Goal: Task Accomplishment & Management: Use online tool/utility

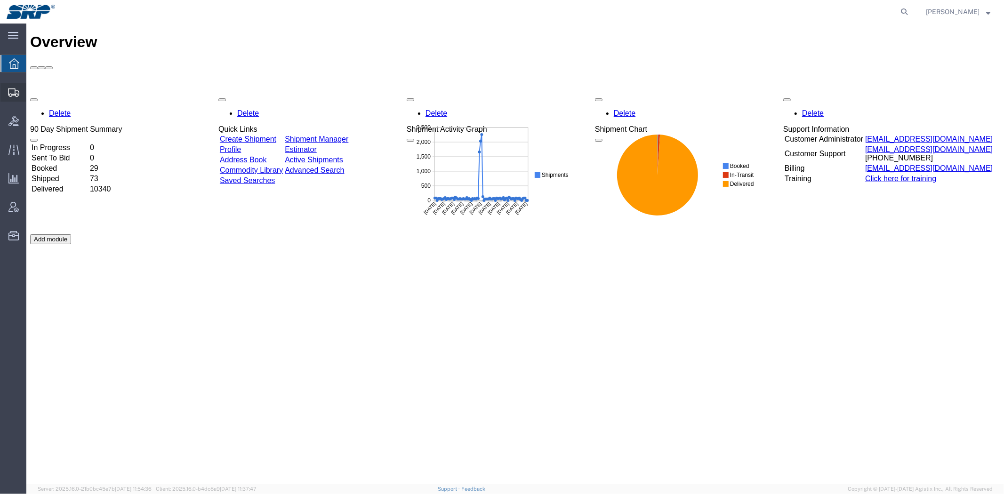
click at [0, 0] on span "Shipment Manager" at bounding box center [0, 0] width 0 height 0
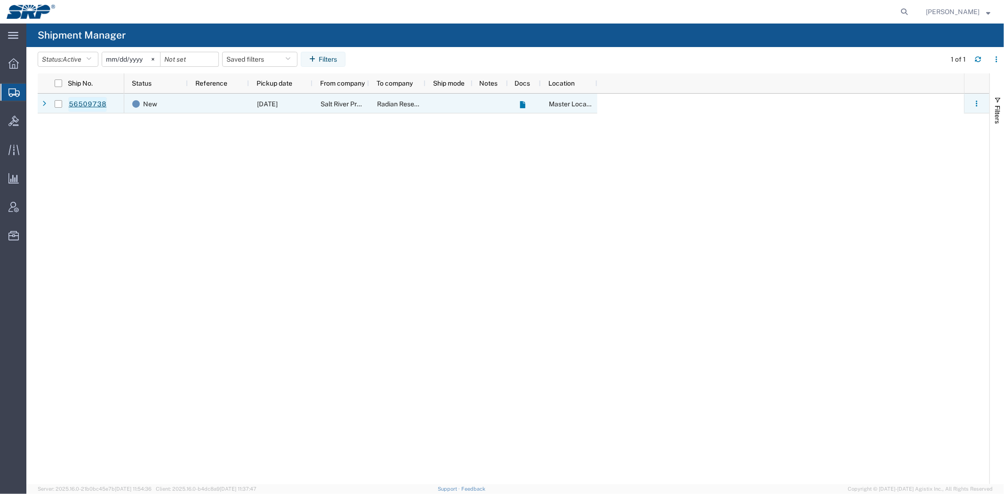
click at [82, 101] on link "56509738" at bounding box center [87, 104] width 39 height 15
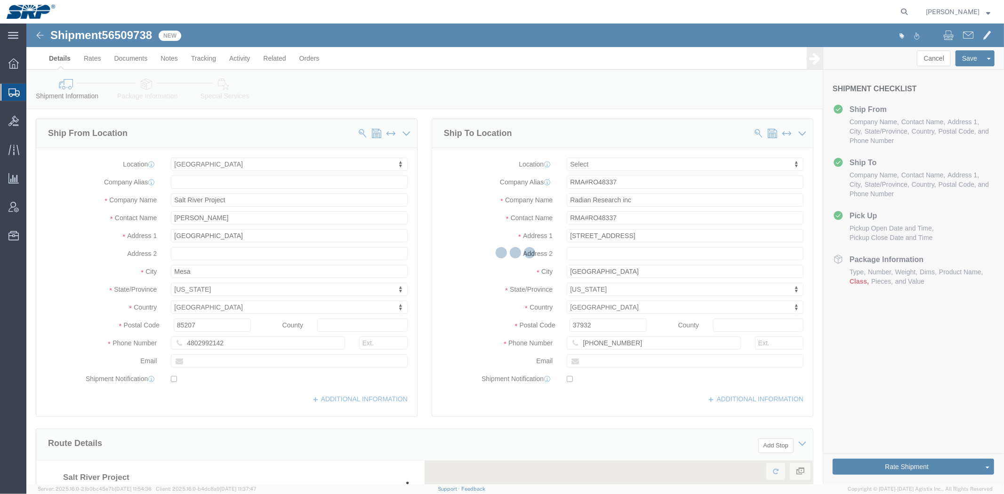
select select "54819"
select select
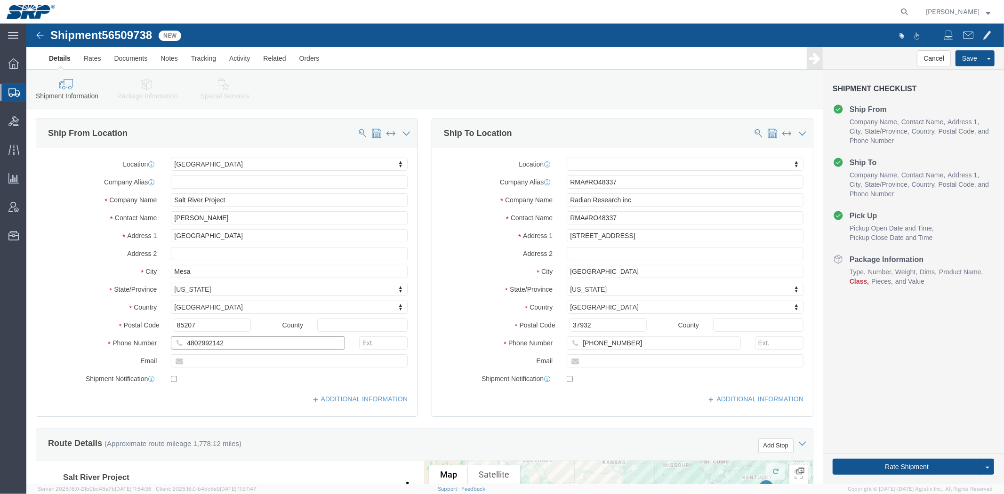
click input "4802992142"
type input "480-299-2142"
click div "Ship To Location Location My Profile Location 16th Street Facility 27th St Faci…"
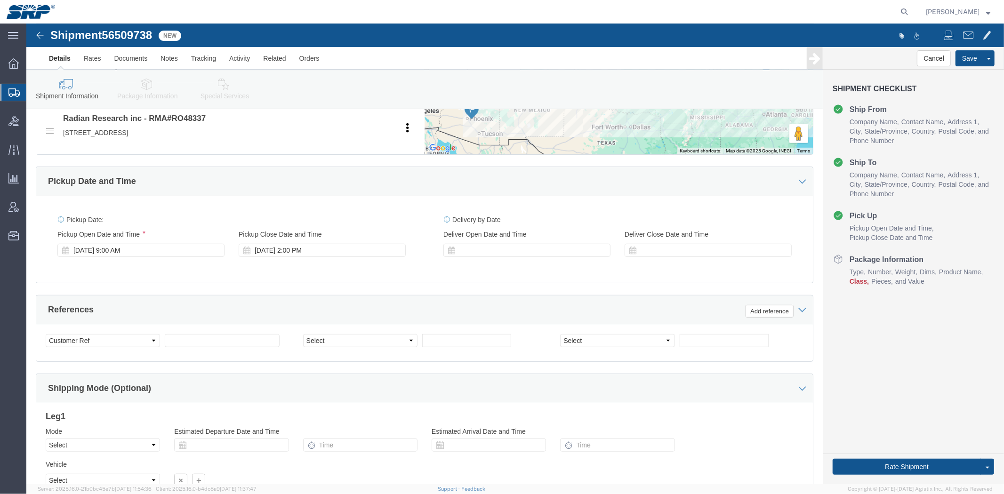
drag, startPoint x: 401, startPoint y: 171, endPoint x: 391, endPoint y: 248, distance: 77.8
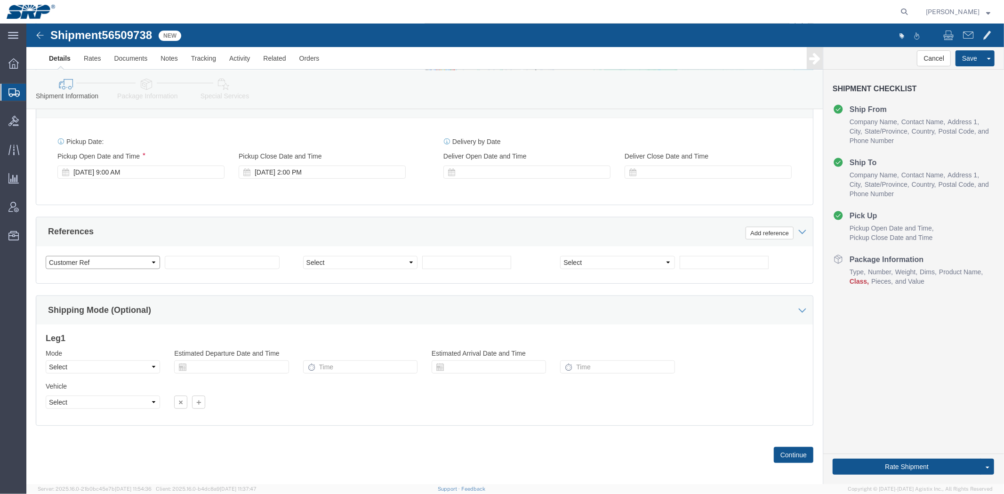
click select "Select Account Type Activity ID Airline Appointment Number ASN Batch Request # …"
select select "RMA"
click select "Select Account Type Activity ID Airline Appointment Number ASN Batch Request # …"
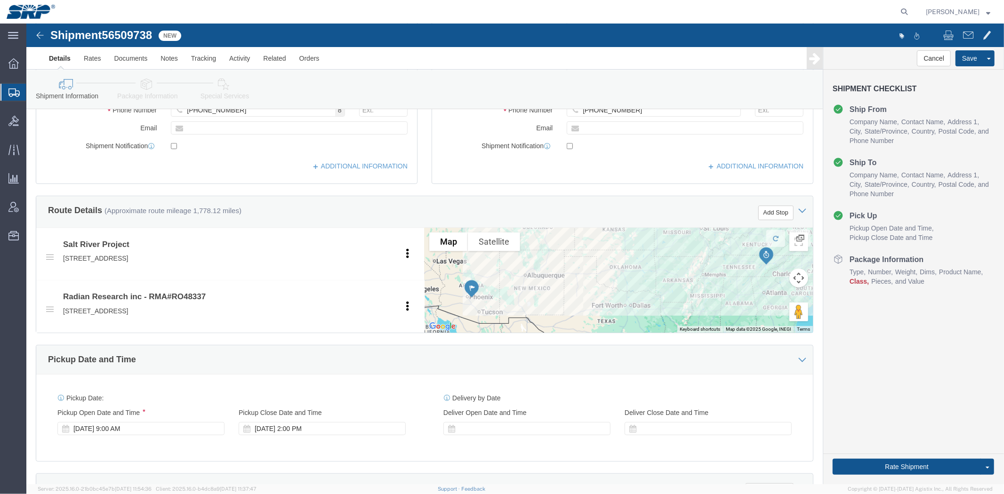
scroll to position [0, 0]
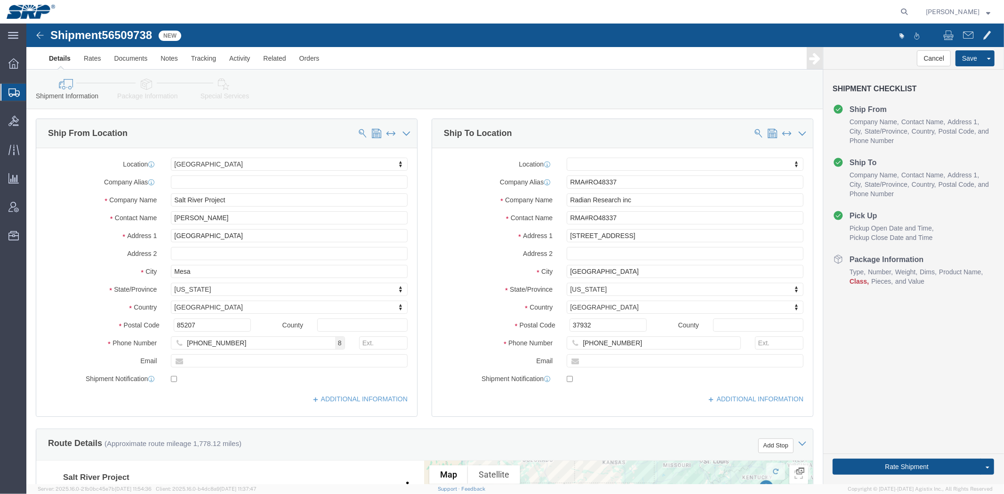
drag, startPoint x: 217, startPoint y: 217, endPoint x: 186, endPoint y: 8, distance: 211.7
drag, startPoint x: 592, startPoint y: 192, endPoint x: 559, endPoint y: 193, distance: 33.4
click input "RMA#RO48337"
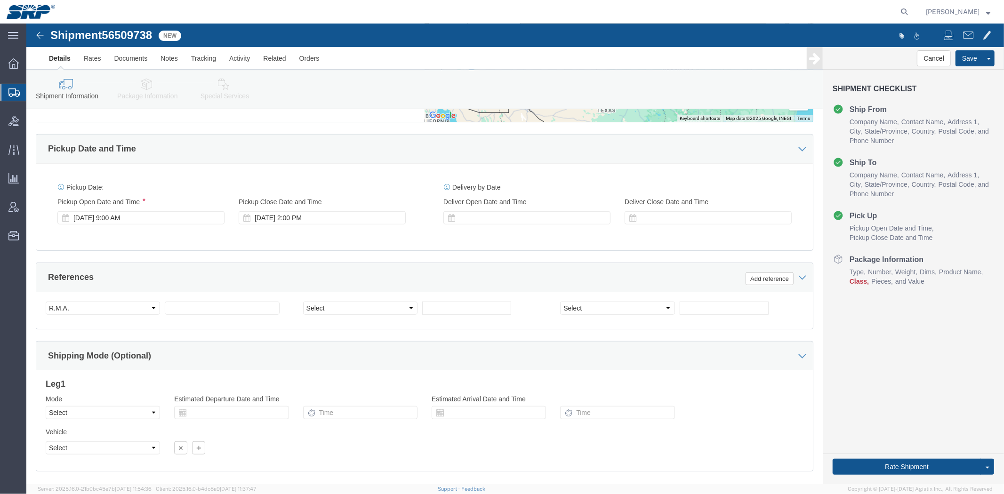
drag, startPoint x: 432, startPoint y: 179, endPoint x: 398, endPoint y: 322, distance: 147.0
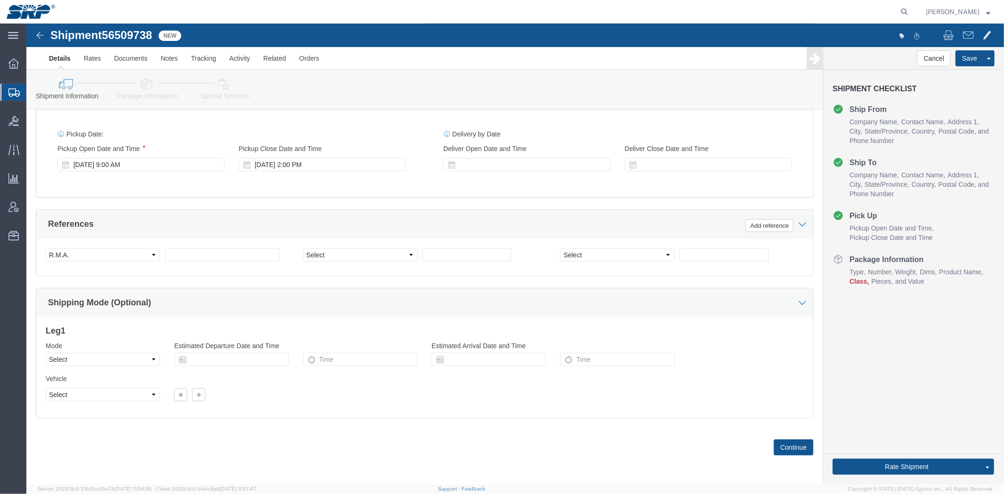
drag, startPoint x: 163, startPoint y: 216, endPoint x: 175, endPoint y: 227, distance: 16.0
click div "Select Account Type Activity ID Airline Appointment Number ASN Batch Request # …"
click input "text"
paste input "RO48337"
type input "RO48337"
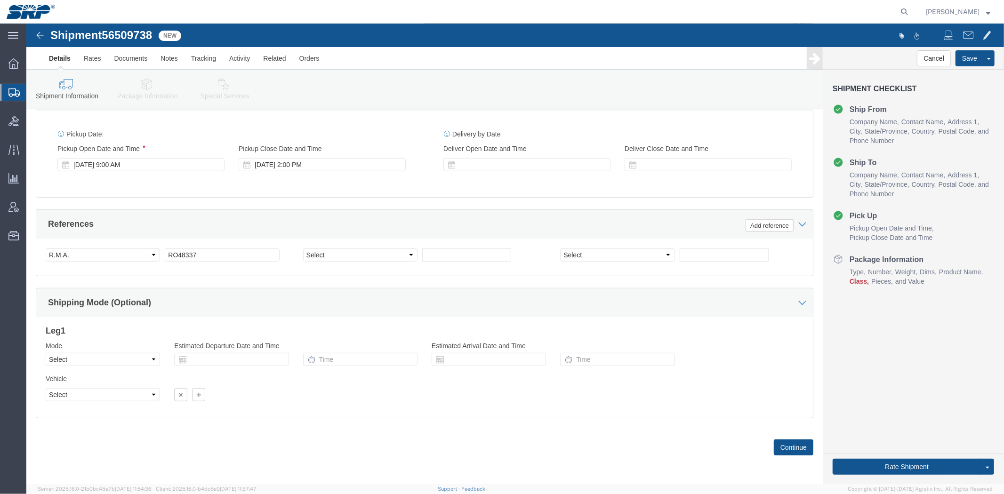
click icon
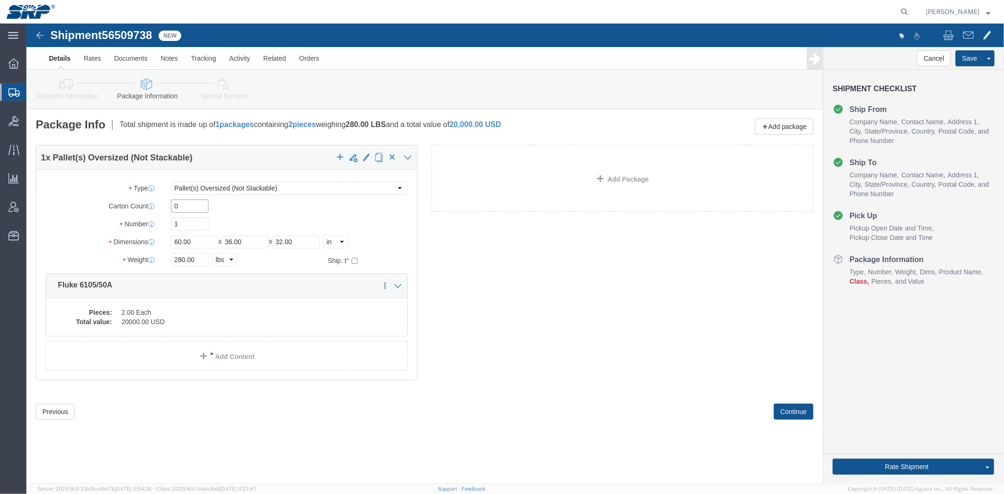
drag, startPoint x: 164, startPoint y: 183, endPoint x: 145, endPoint y: 187, distance: 19.3
click input "0"
click div "1 x Pallet(s) Oversized (Not Stackable) Package Type Select Bale(s) Basket(s) B…"
click link "Shipment Information"
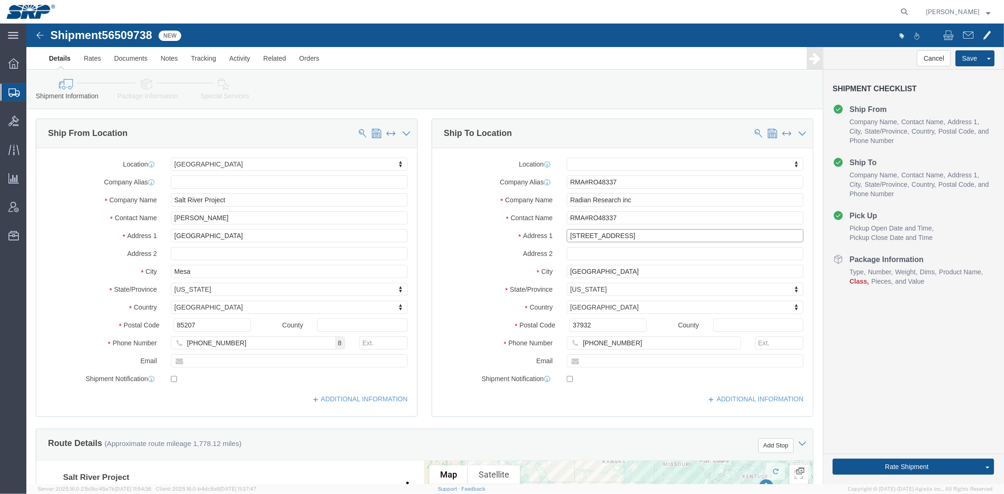
click input "10737 Lexington DR"
drag, startPoint x: 614, startPoint y: 210, endPoint x: 85, endPoint y: 151, distance: 531.8
click div "Ship From Location Location East Valley SERVICE CENTER My Profile Location 16th…"
type input "10737 Lexington Dr"
select select
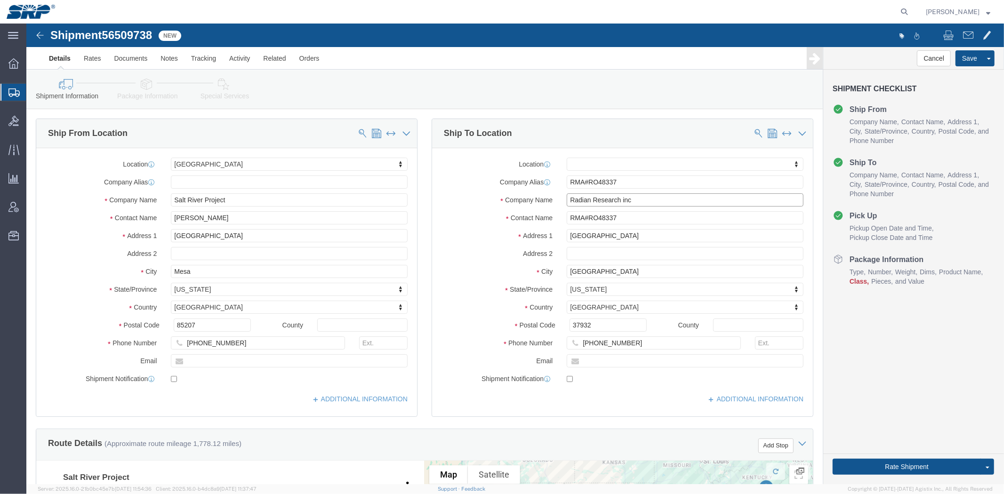
drag, startPoint x: 590, startPoint y: 176, endPoint x: 264, endPoint y: 139, distance: 328.2
click div "Ship From Location Location East Valley SERVICE CENTER My Profile Location 16th…"
drag, startPoint x: 595, startPoint y: 247, endPoint x: 157, endPoint y: 150, distance: 448.7
click div "Ship From Location Location East Valley SERVICE CENTER My Profile Location 16th…"
click input "Knoxville"
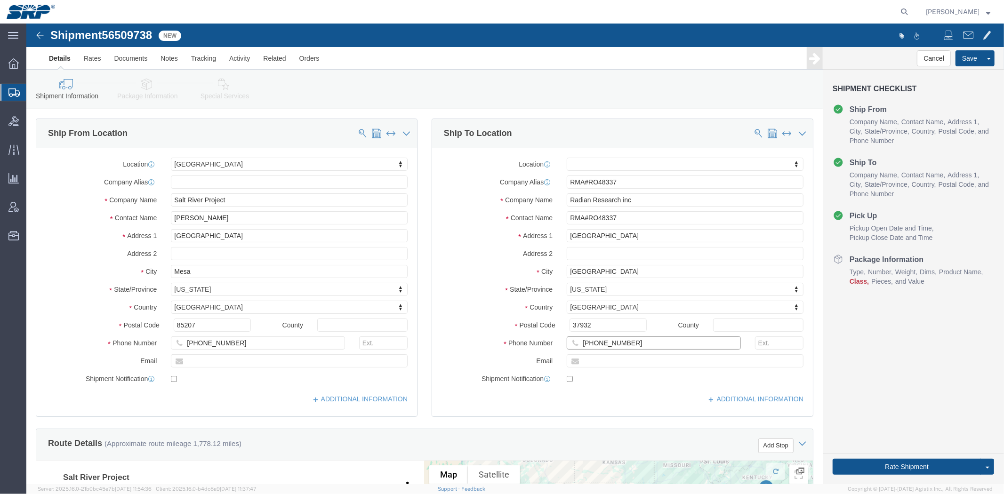
drag, startPoint x: 601, startPoint y: 320, endPoint x: 379, endPoint y: 311, distance: 222.3
click div "Ship From Location Location East Valley SERVICE CENTER My Profile Location 16th…"
paste input "(865) 966-5856"
drag, startPoint x: 569, startPoint y: 320, endPoint x: 494, endPoint y: 311, distance: 75.9
click div "Phone Number (865) 966-5856 6"
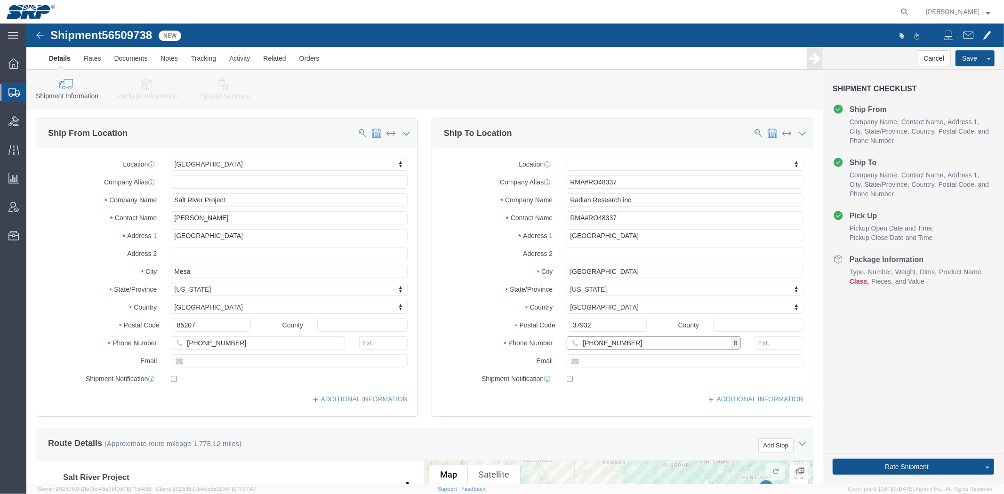
type input "865-966-5856"
click div "Address 1 10737 Lexington Dr"
drag, startPoint x: 603, startPoint y: 155, endPoint x: 103, endPoint y: 132, distance: 501.3
click div "Ship From Location Location East Valley SERVICE CENTER My Profile Location 16th…"
click label "City"
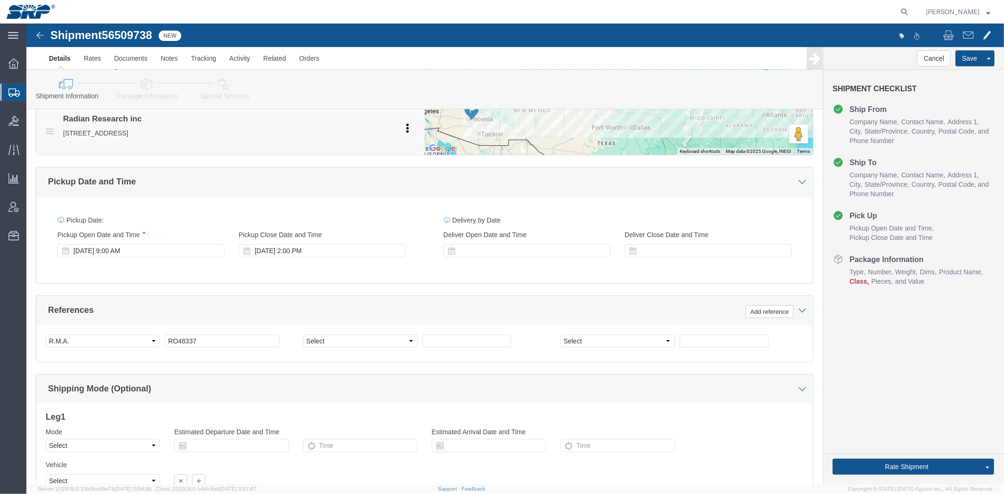
drag, startPoint x: 388, startPoint y: 183, endPoint x: 388, endPoint y: 288, distance: 105.4
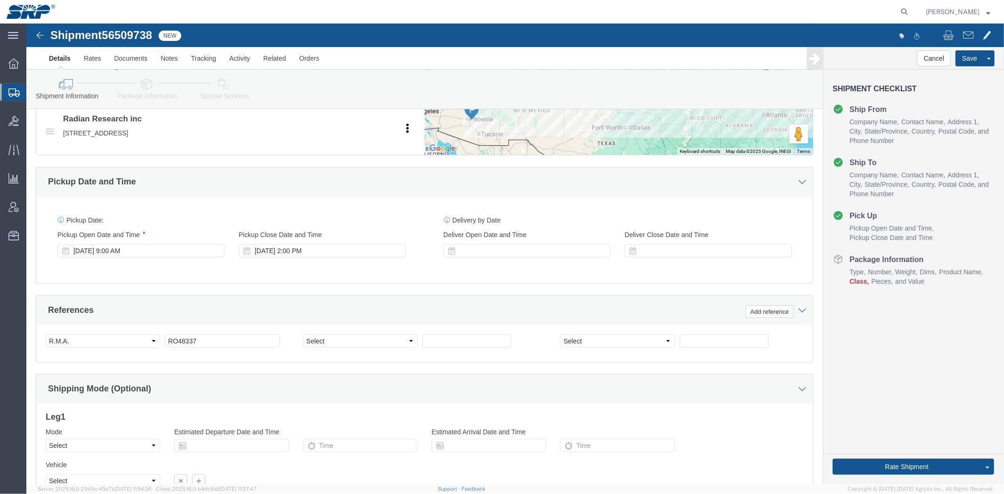
scroll to position [500, 0]
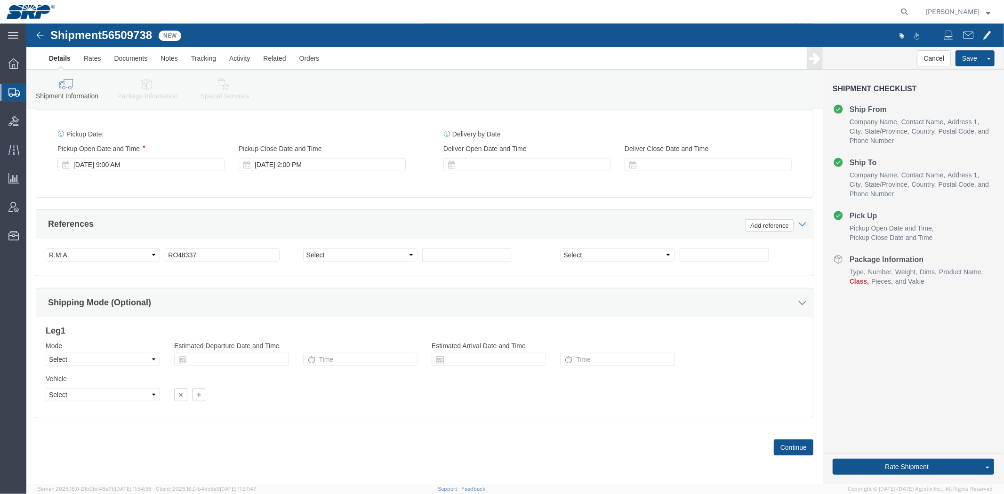
click icon
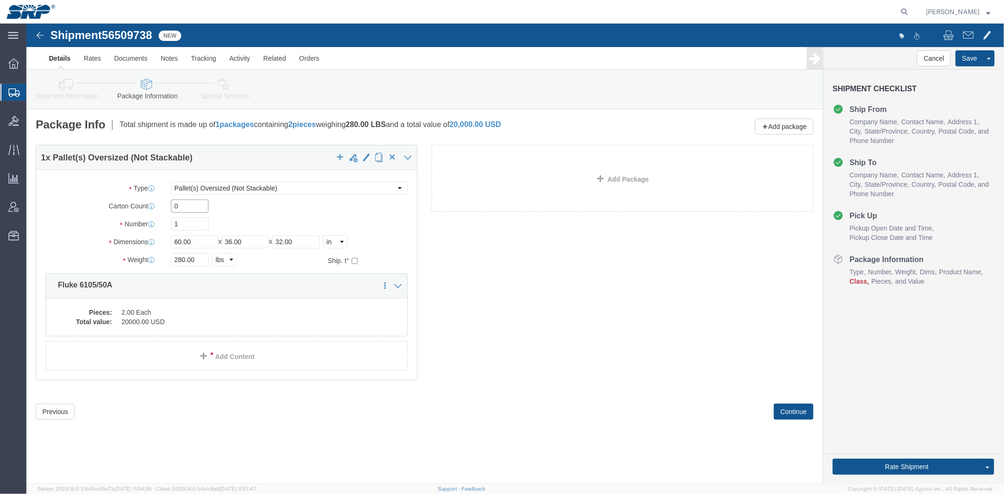
drag, startPoint x: 165, startPoint y: 183, endPoint x: 99, endPoint y: 190, distance: 66.3
click div "Carton Count 0"
type input "2"
click dd "2.00 Each"
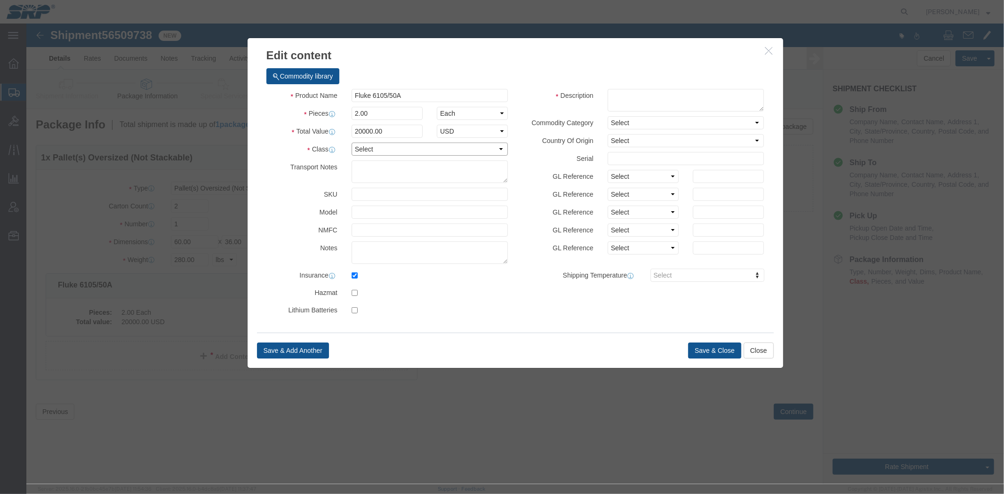
click select "Select 50 55 60 65 70 85 92.5 100 125 175 250 300 400"
select select "70"
click select "Select 50 55 60 65 70 85 92.5 100 125 175 250 300 400"
click button "Save & Close"
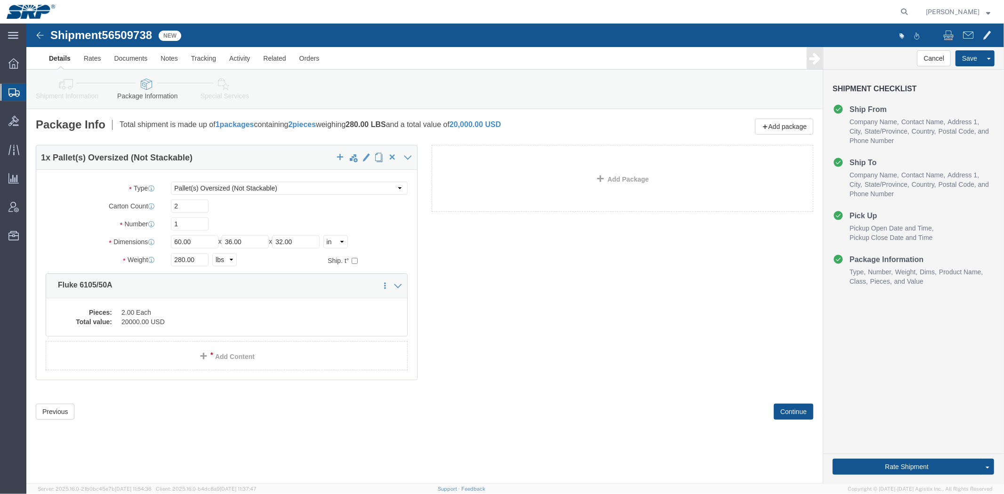
click icon
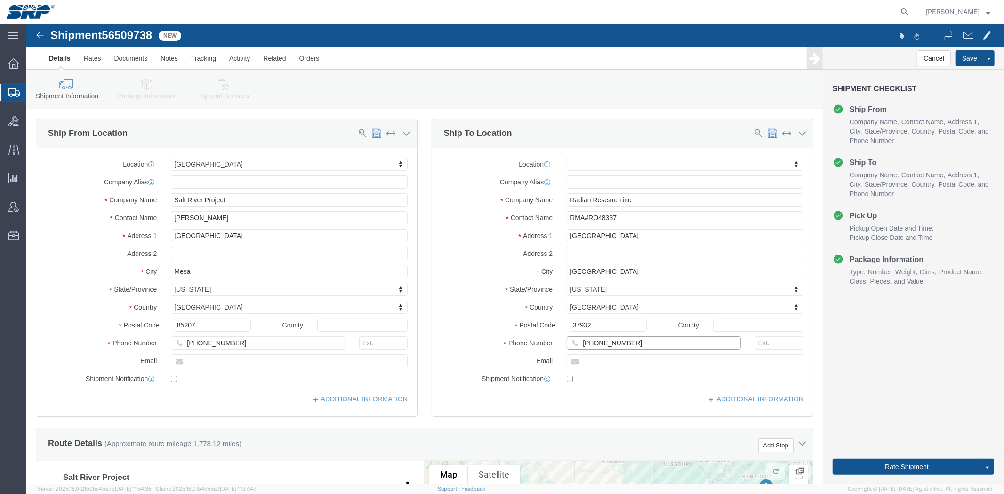
drag, startPoint x: 603, startPoint y: 317, endPoint x: 403, endPoint y: 336, distance: 200.5
click div "Location My Profile Location 16th Street Facility 27th St Facility Agua Fria Ge…"
paste input "765-449-5500"
type input "765-449-5500"
click label "Country"
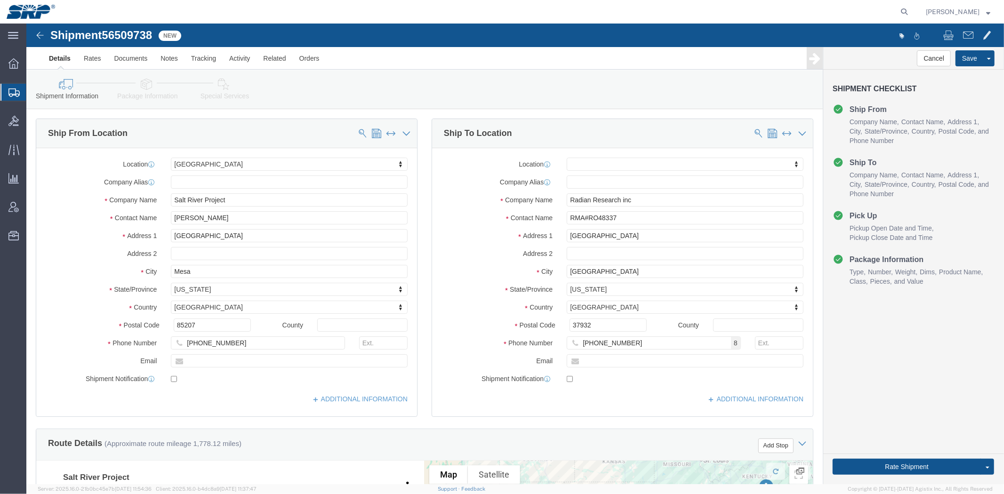
click label "Contact Name"
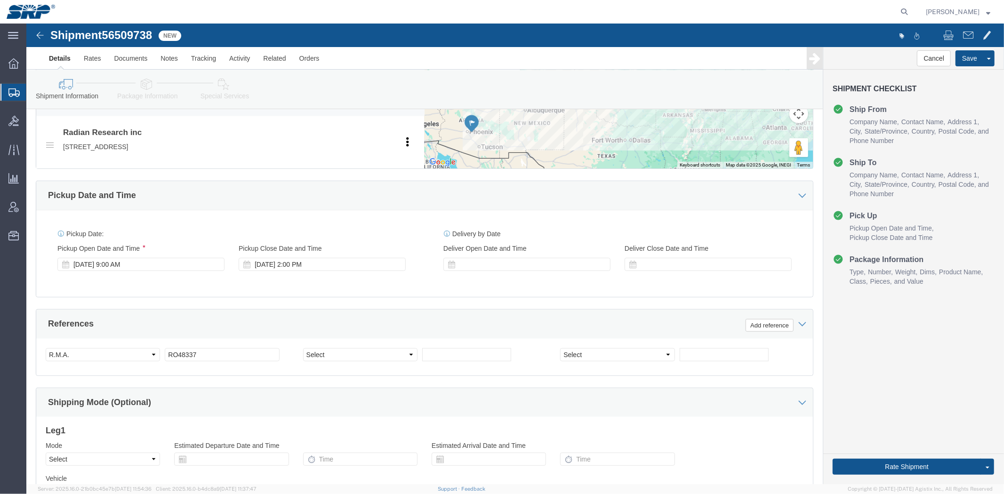
drag, startPoint x: 89, startPoint y: 210, endPoint x: 84, endPoint y: 314, distance: 104.2
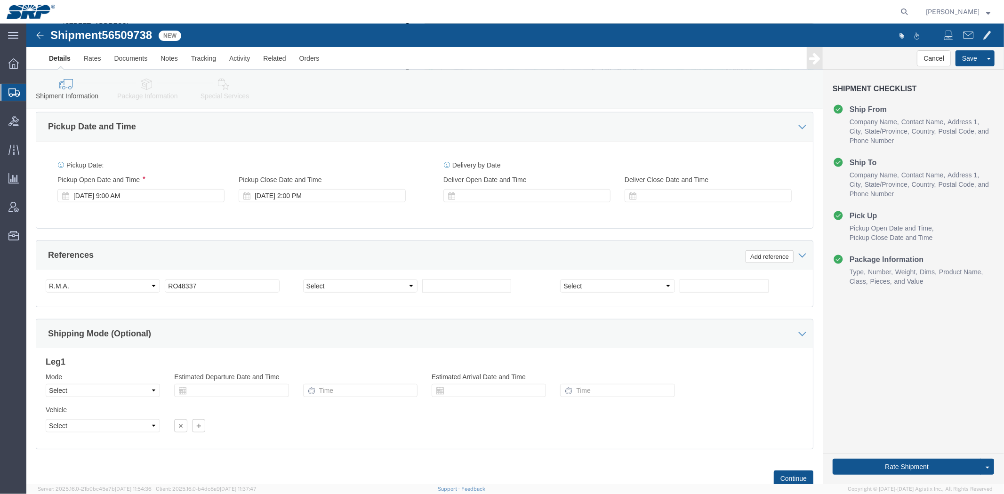
scroll to position [448, 0]
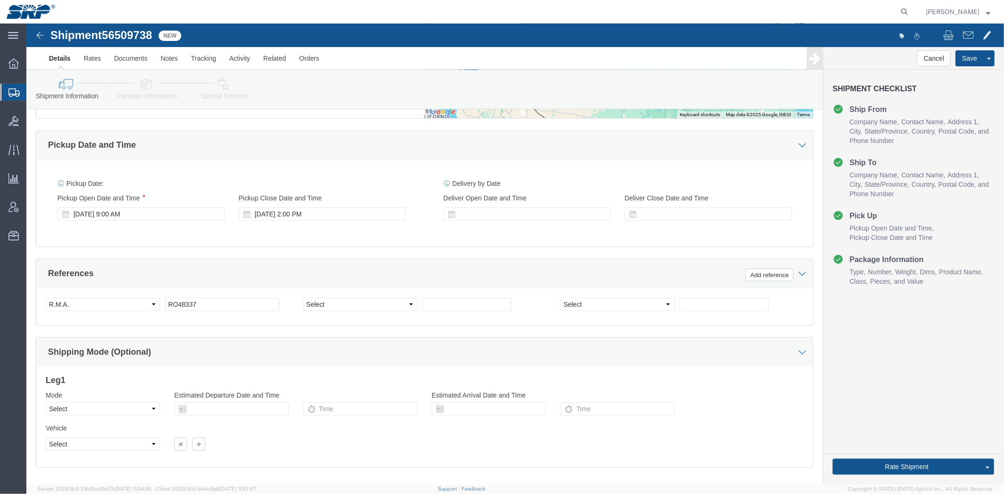
click link "Package Information"
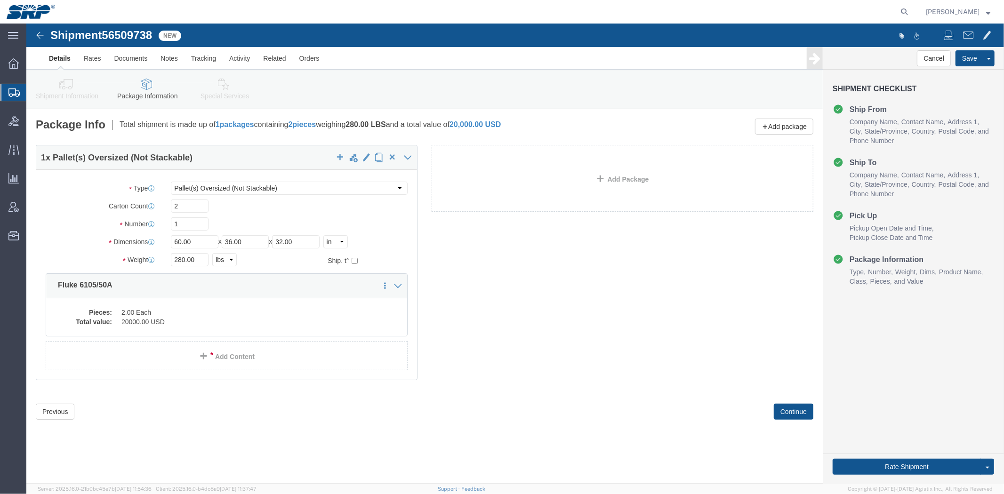
click icon
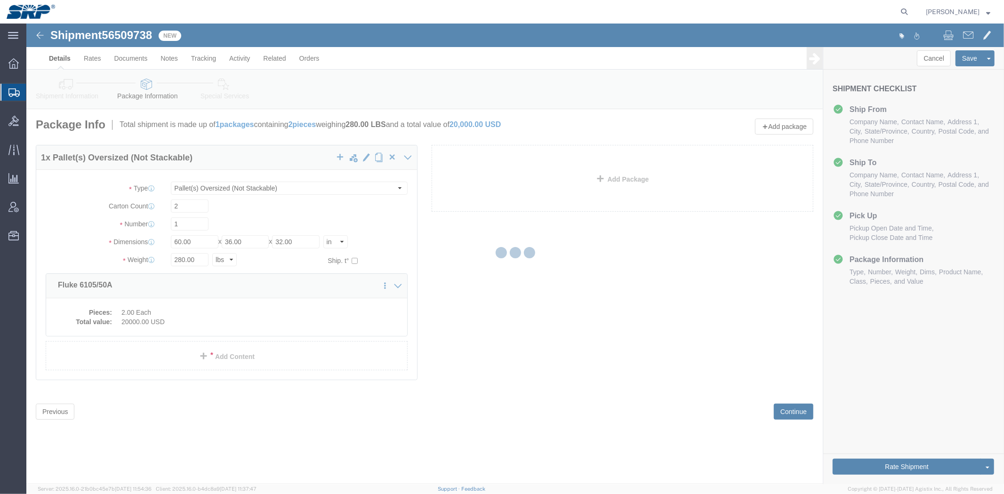
select select
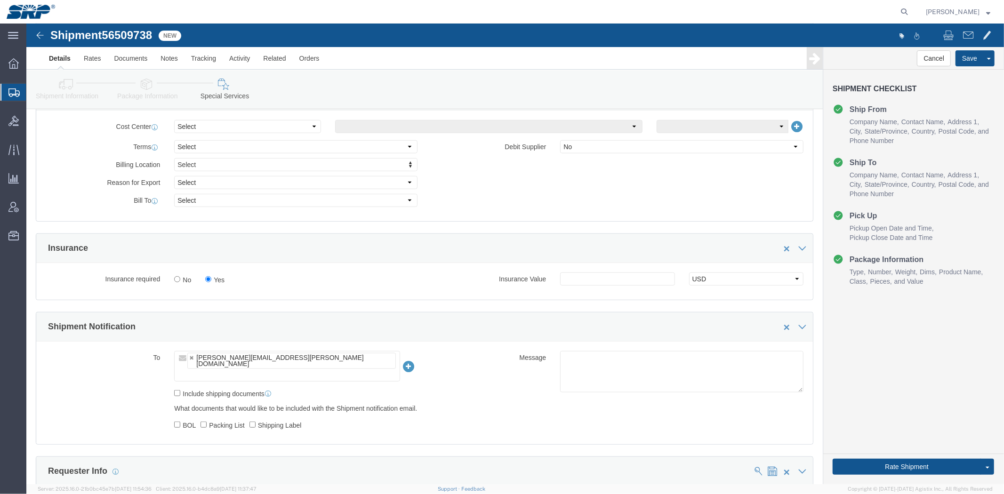
drag, startPoint x: 70, startPoint y: 163, endPoint x: 85, endPoint y: 230, distance: 68.5
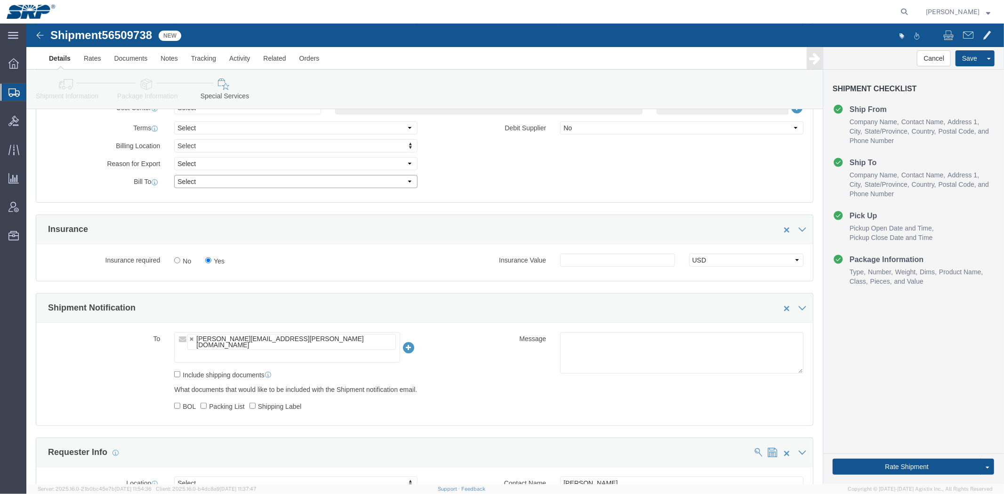
click select "Select Recipient Account Sender/Shipper Third Party Account"
select select "THRD"
click select "Select Recipient Account Sender/Shipper Third Party Account"
select select
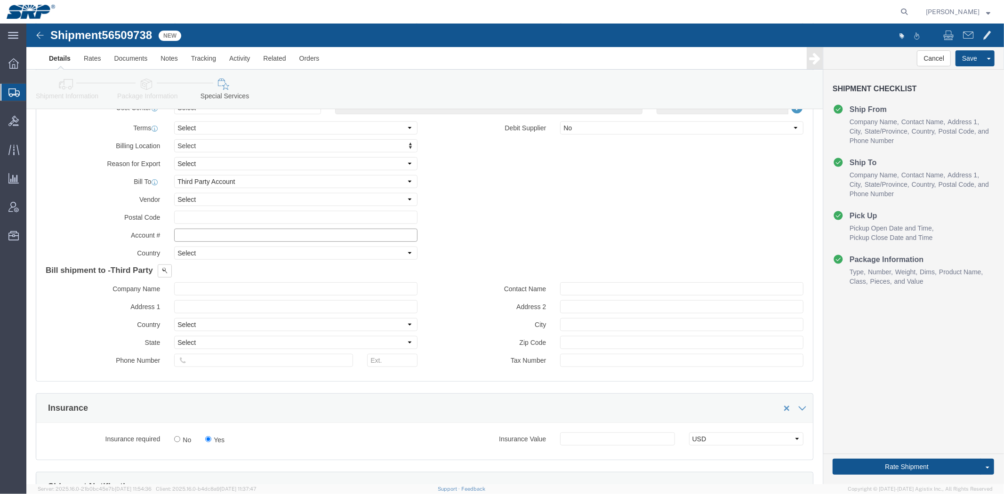
click input "text"
type input "9"
type input "84296522"
click button
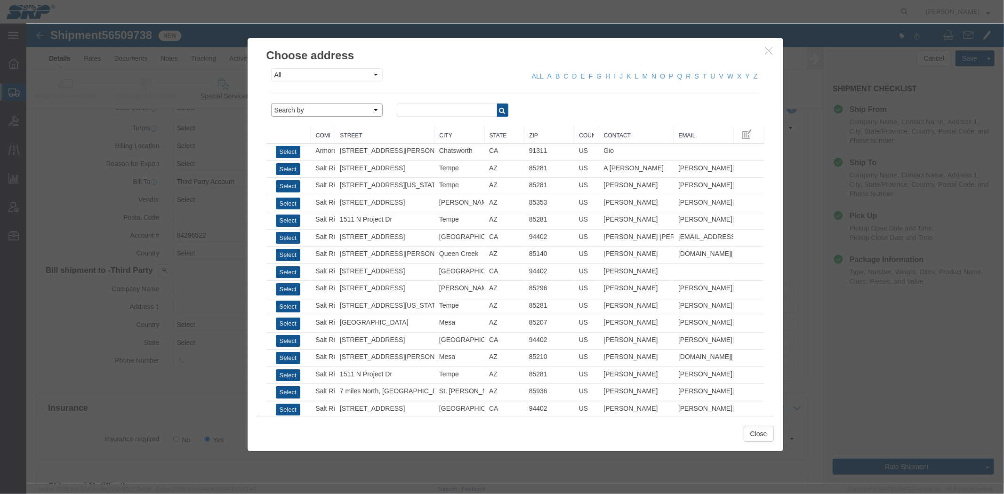
click select "Search by Address Book Name City Company Name Contact Name Country CustomerAlia…"
drag, startPoint x: 455, startPoint y: 86, endPoint x: 449, endPoint y: 86, distance: 5.2
click input "text"
click input "phoenix"
type input "phoenix"
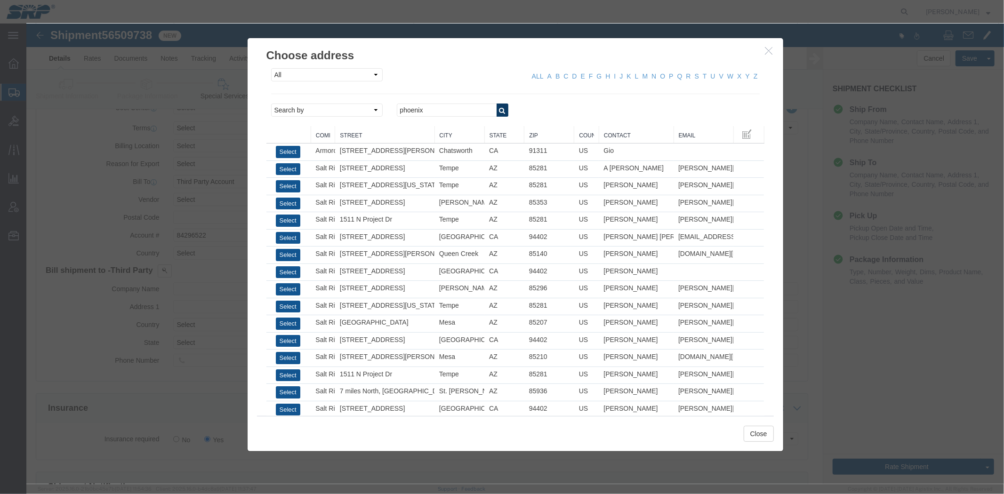
click icon "button"
click select "Search by Address Book Name City Company Name Contact Name Country CustomerAlia…"
click button "button"
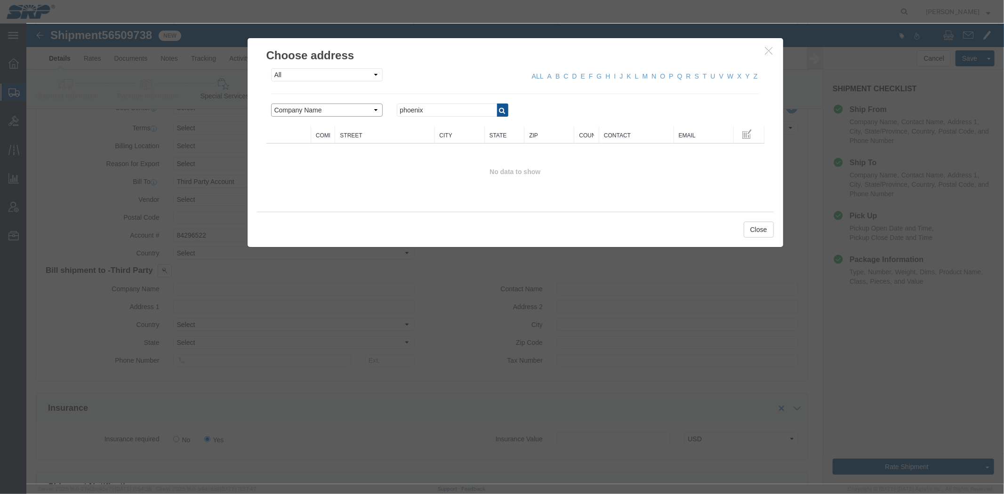
click select "Search by Address Book Name City Company Name Contact Name Country CustomerAlia…"
select select "city"
click select "Search by Address Book Name City Company Name Contact Name Country CustomerAlia…"
click button "button"
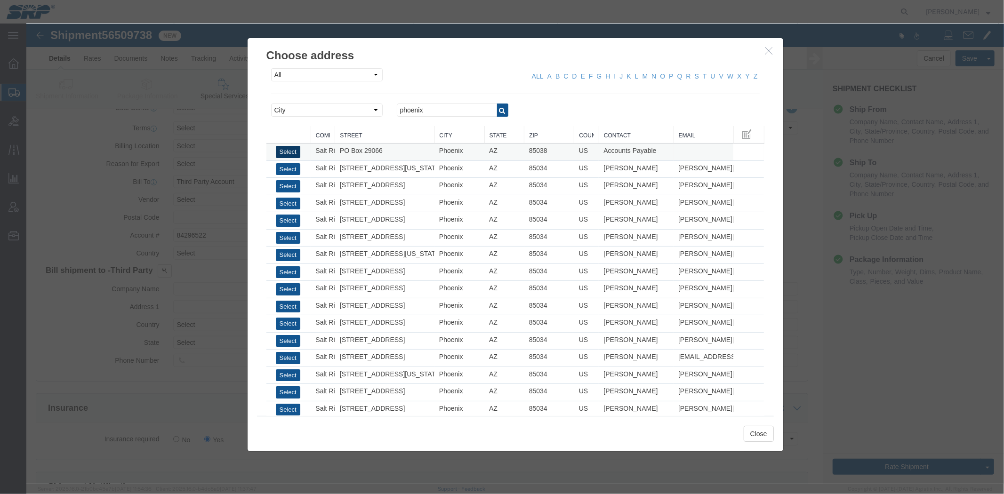
click button "Select"
type input "Salt River Project"
type input "PO Box 29066"
select select "US"
type input "6022368759"
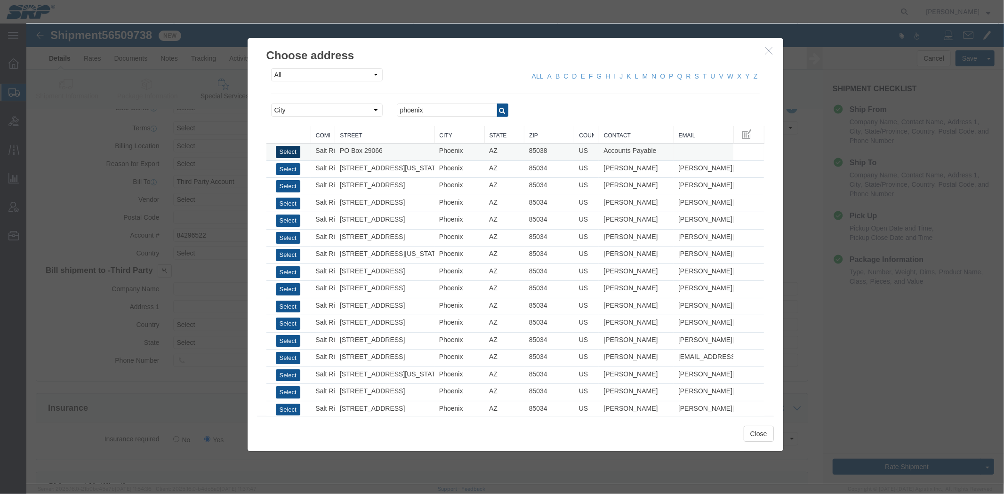
type input "Accounts Payable"
type input "Phoenix"
type input "85038"
select select "AZ"
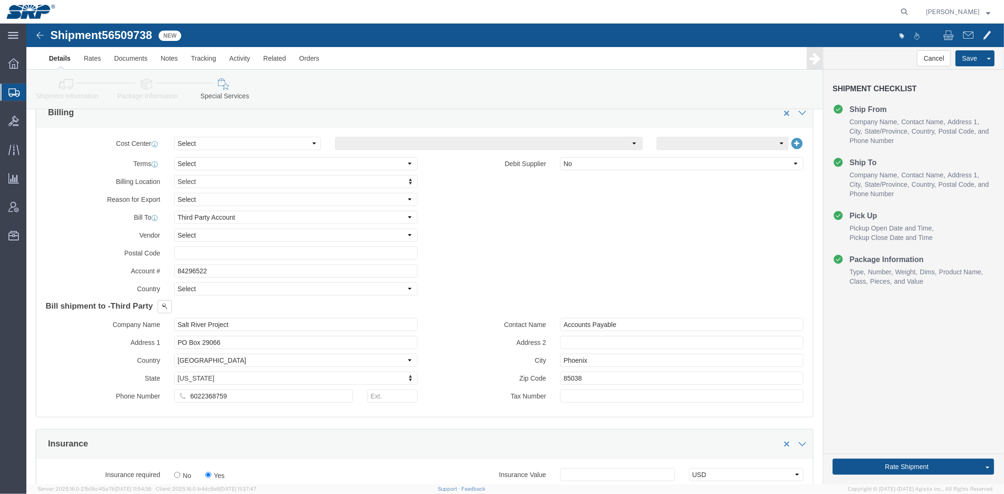
scroll to position [405, 0]
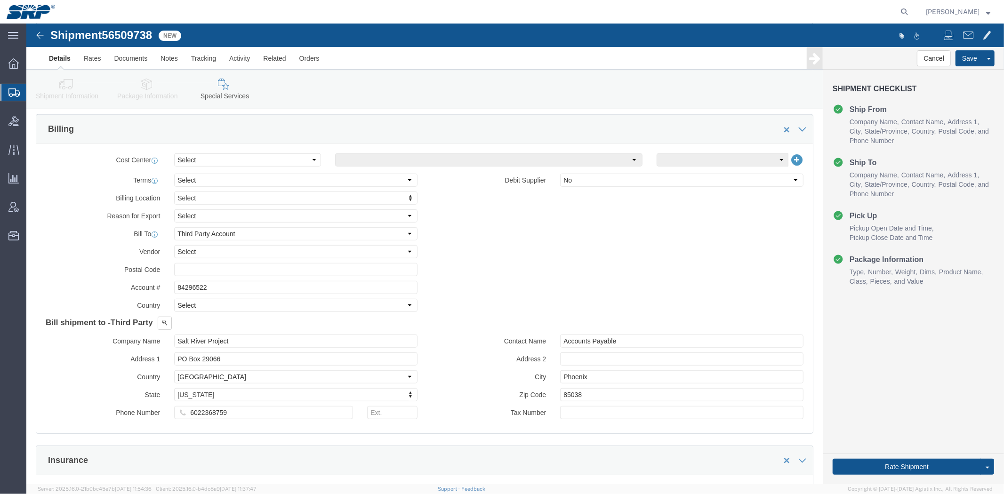
click icon
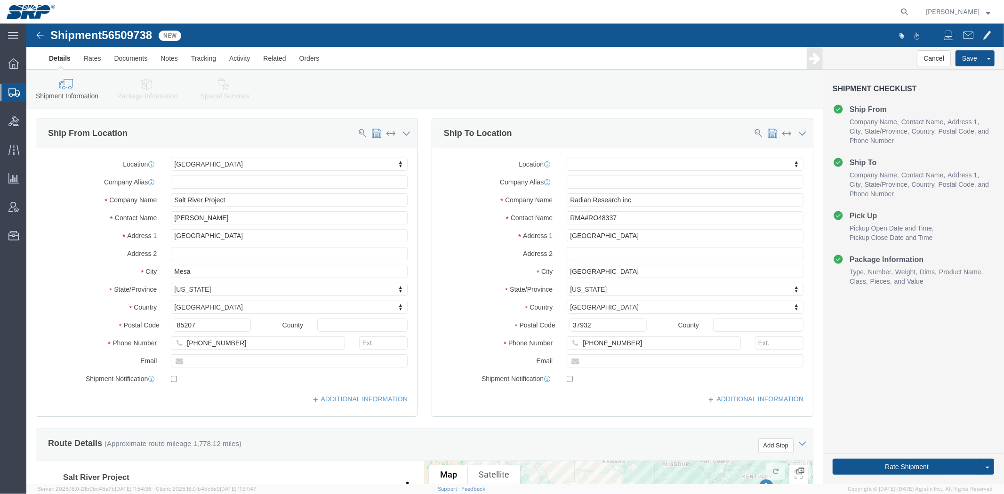
drag, startPoint x: 238, startPoint y: 175, endPoint x: 210, endPoint y: 62, distance: 115.7
click link "Package Information"
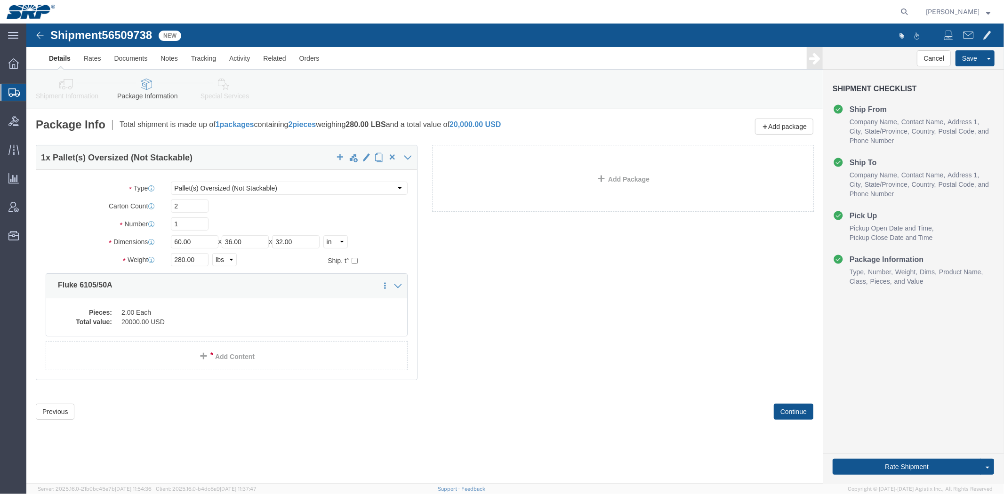
click icon
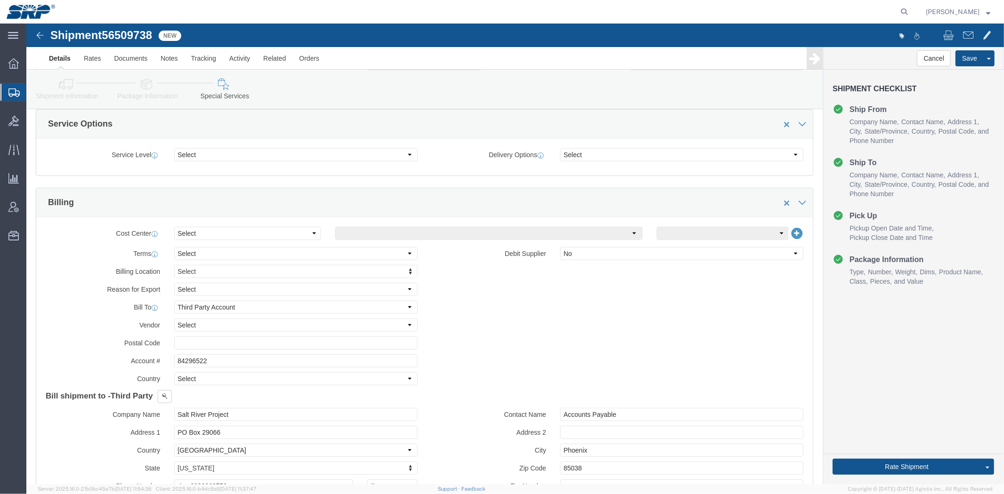
drag, startPoint x: 271, startPoint y: 214, endPoint x: 289, endPoint y: 272, distance: 61.2
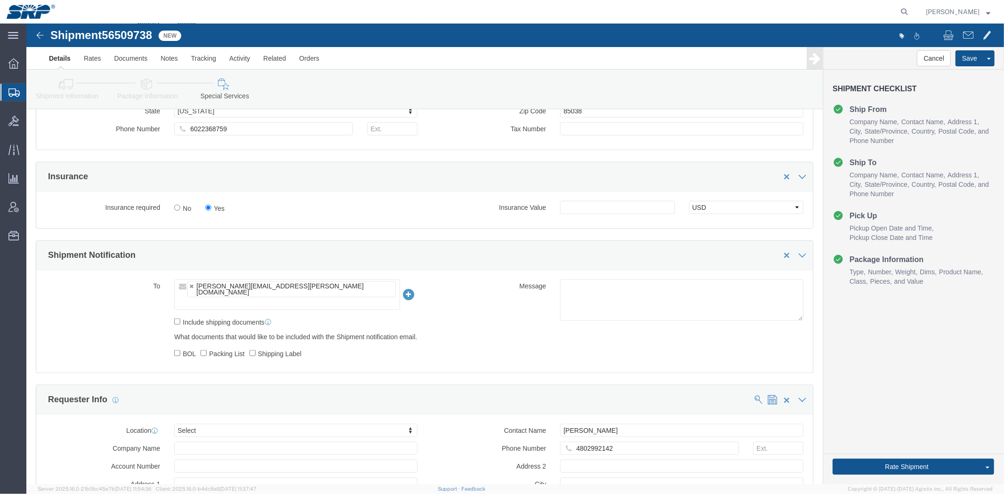
drag, startPoint x: 442, startPoint y: 246, endPoint x: 396, endPoint y: 296, distance: 68.0
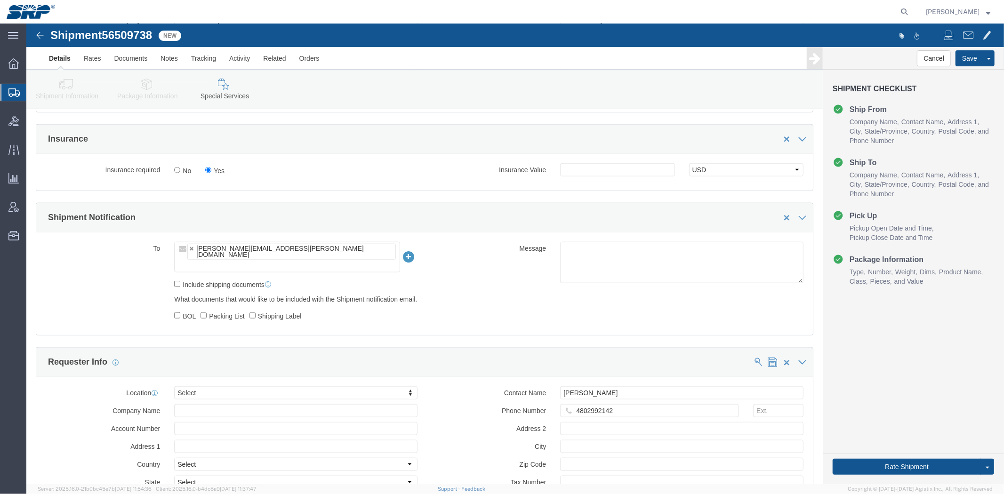
click label "Shipping Label"
click input "Shipping Label"
checkbox input "true"
click label "BOL"
click input "BOL"
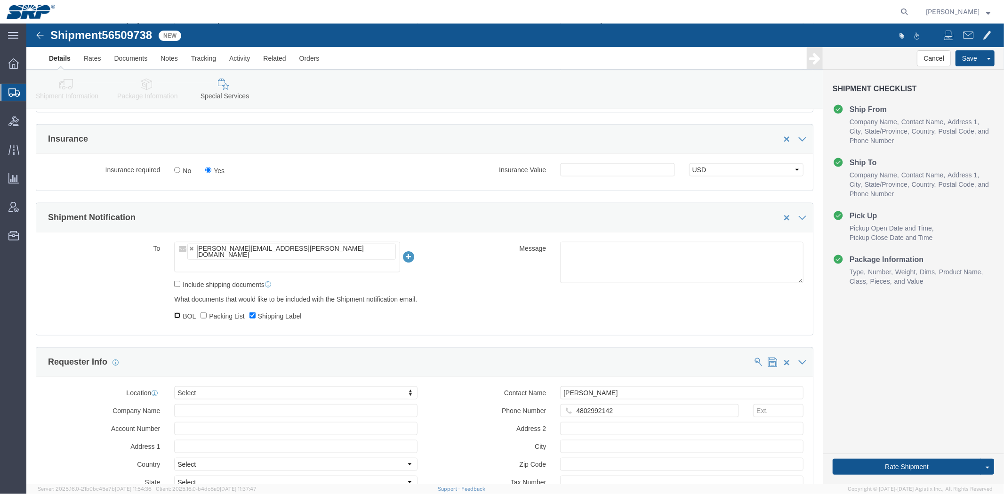
checkbox input "true"
click button "Rate Shipment"
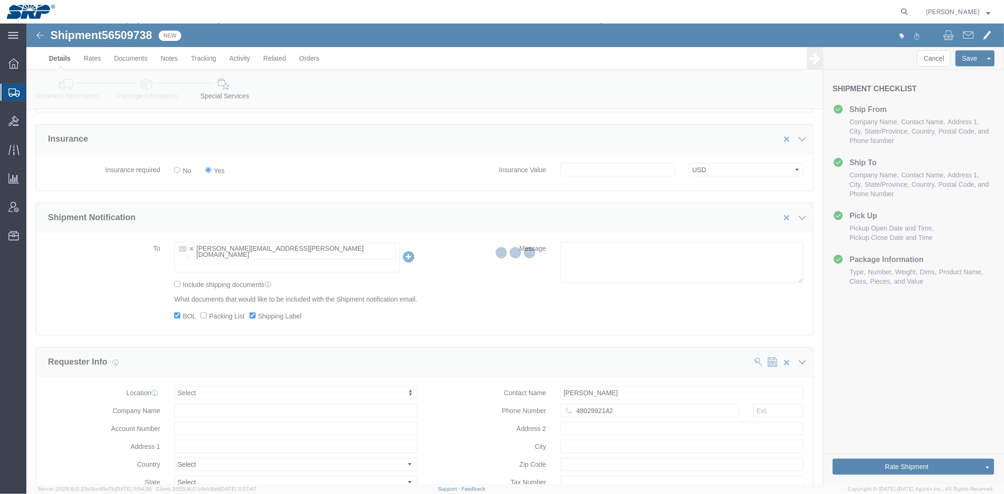
select select
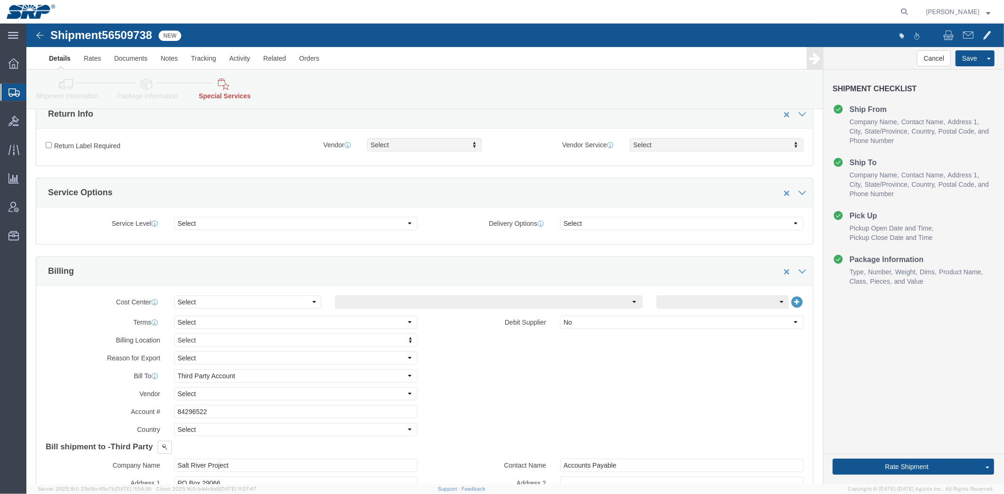
scroll to position [0, 0]
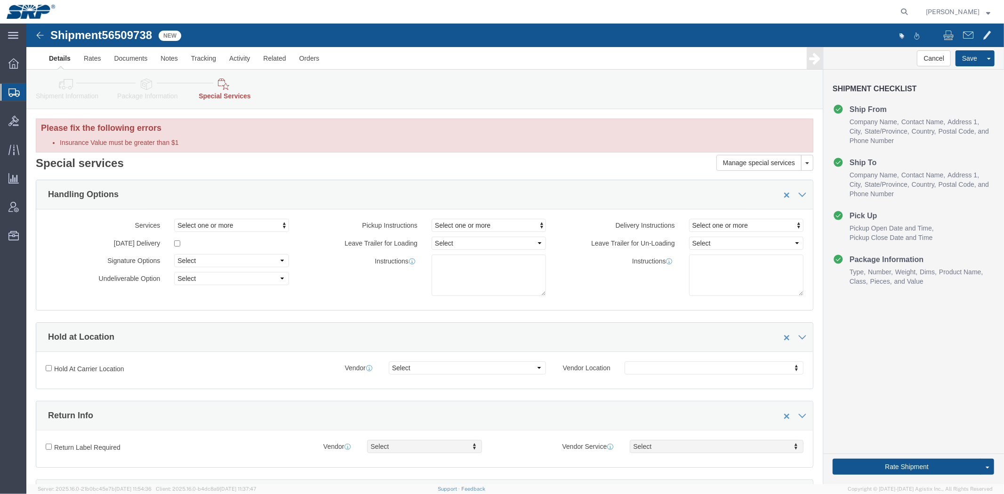
drag, startPoint x: 712, startPoint y: 264, endPoint x: 705, endPoint y: 134, distance: 131.0
click h2 "Special services"
click link "Package Information"
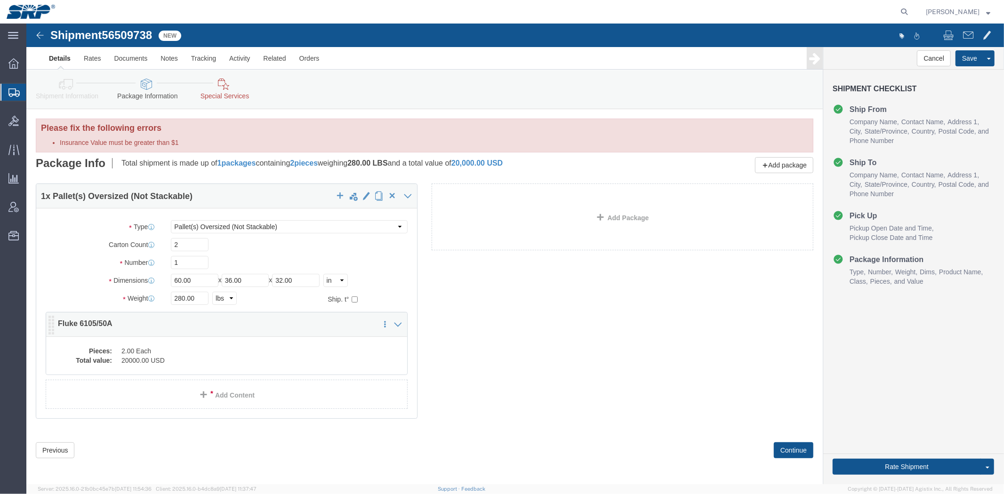
click dd "20000.00 USD"
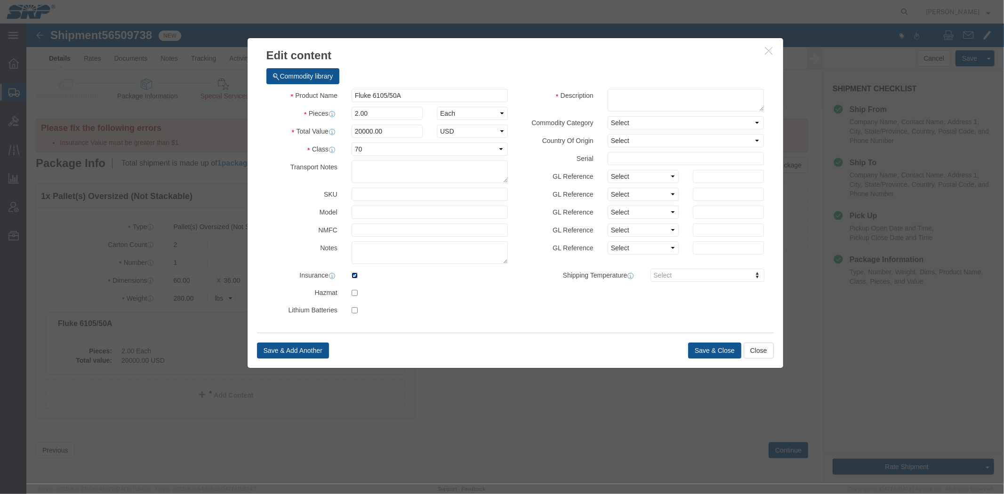
click input "checkbox"
checkbox input "false"
click div "Save & Add Another Save & Close Close"
click button "Save & Close"
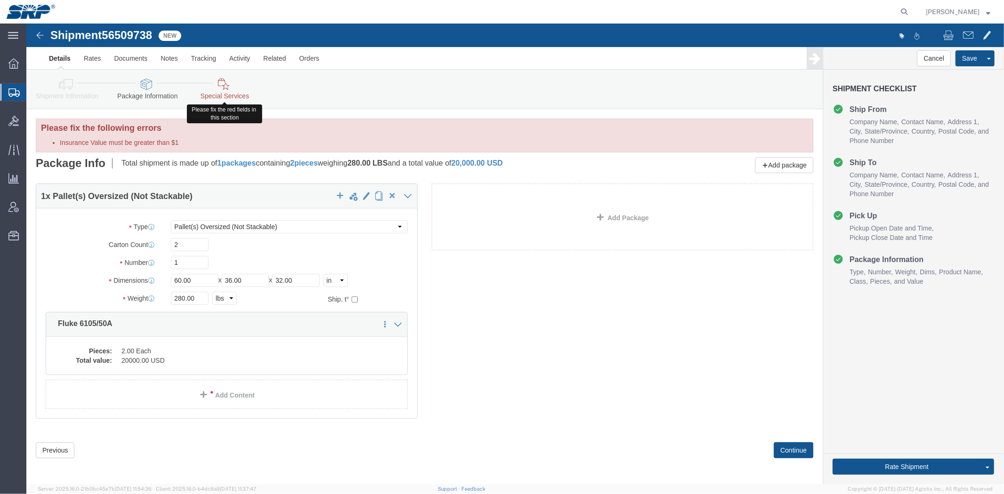
click link "Special Services"
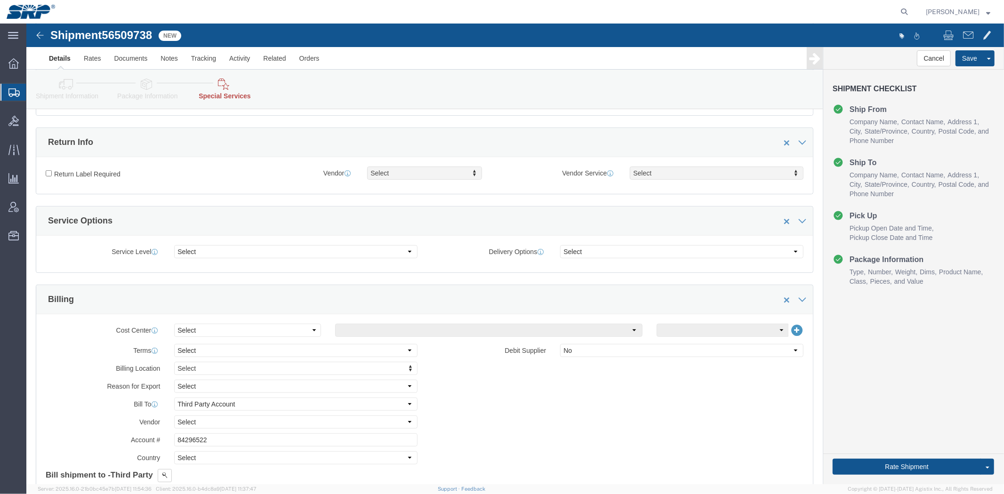
drag, startPoint x: 284, startPoint y: 144, endPoint x: 314, endPoint y: 203, distance: 66.5
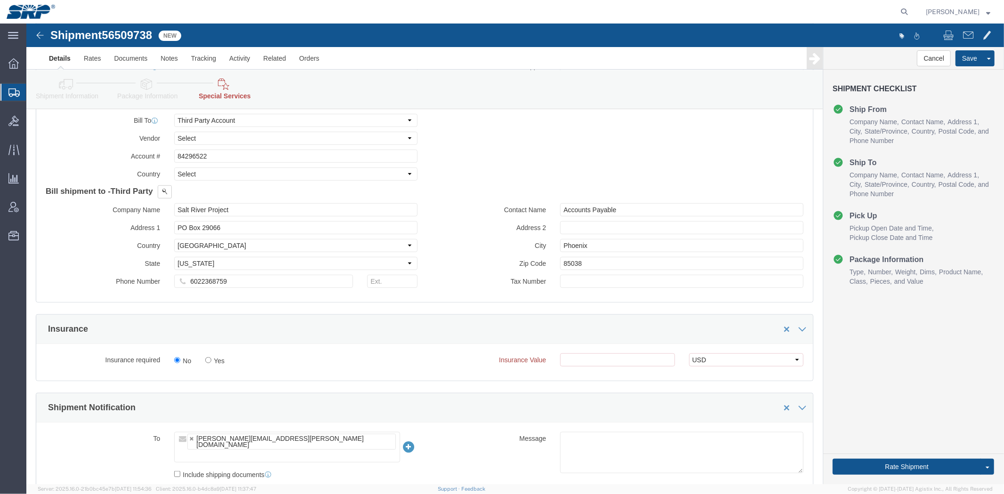
drag, startPoint x: 292, startPoint y: 201, endPoint x: 297, endPoint y: 233, distance: 32.9
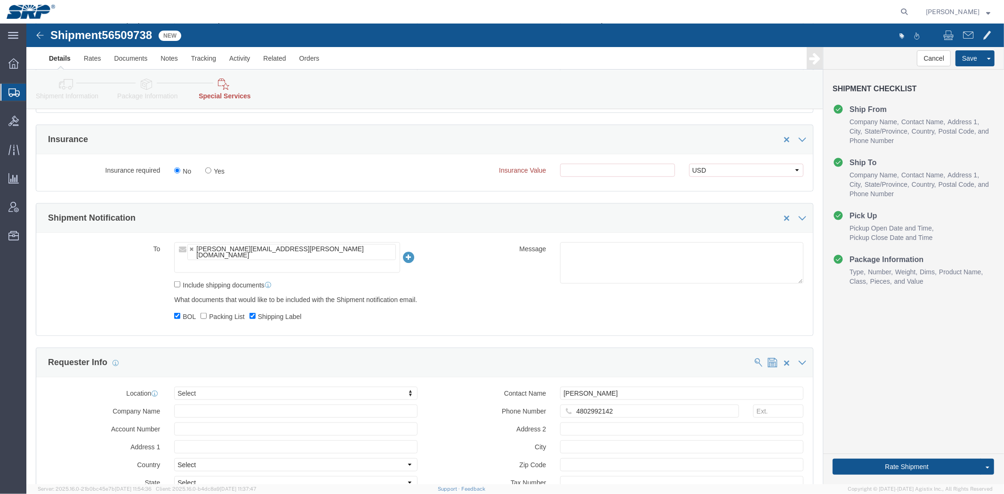
scroll to position [749, 0]
click button "Rate Shipment"
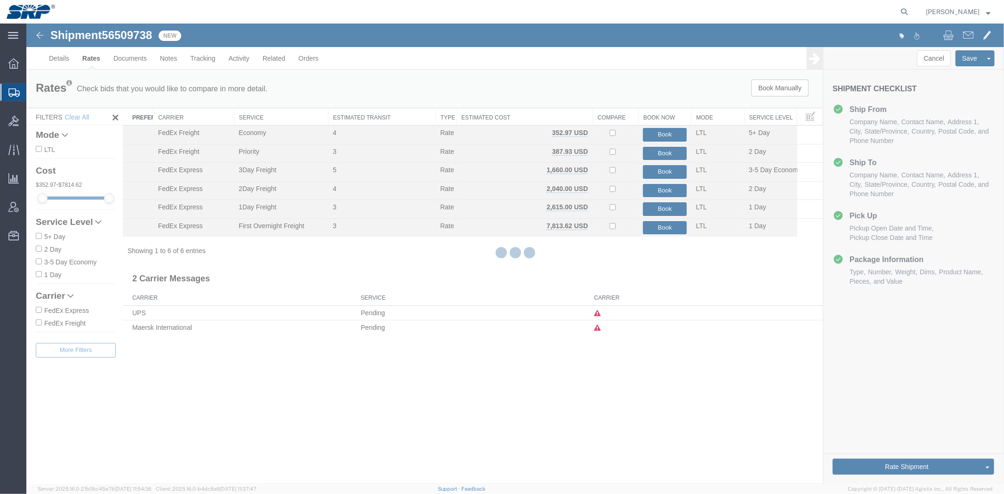
scroll to position [0, 0]
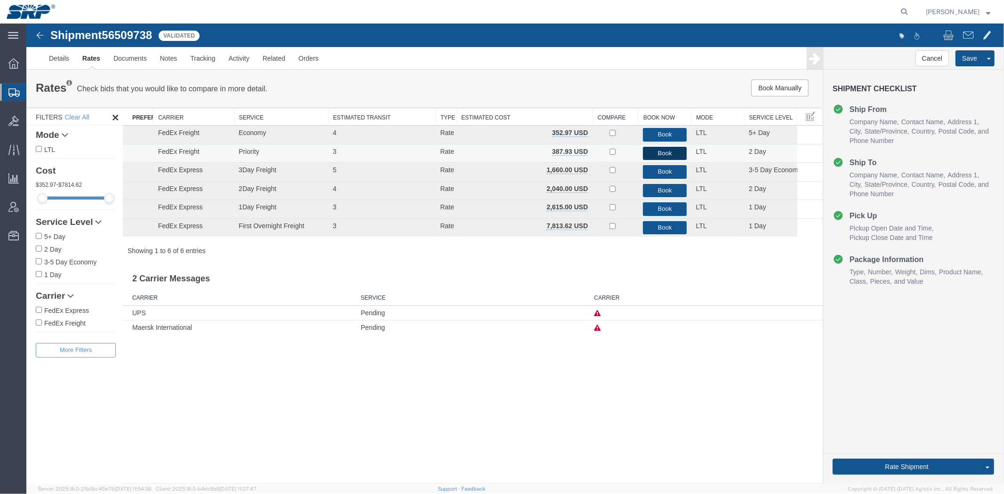
click at [648, 152] on button "Book" at bounding box center [663, 153] width 43 height 14
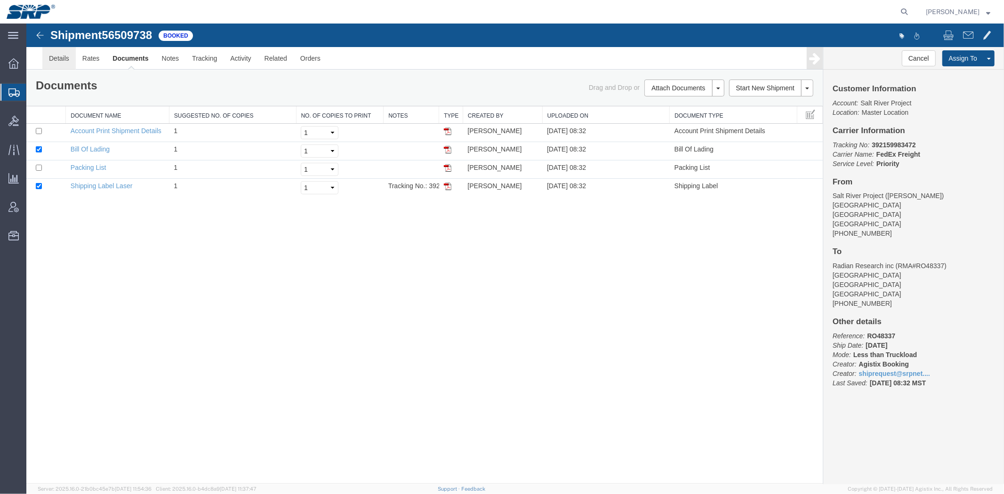
drag, startPoint x: 78, startPoint y: 79, endPoint x: 52, endPoint y: 55, distance: 35.3
click at [52, 55] on link "Details" at bounding box center [58, 58] width 33 height 23
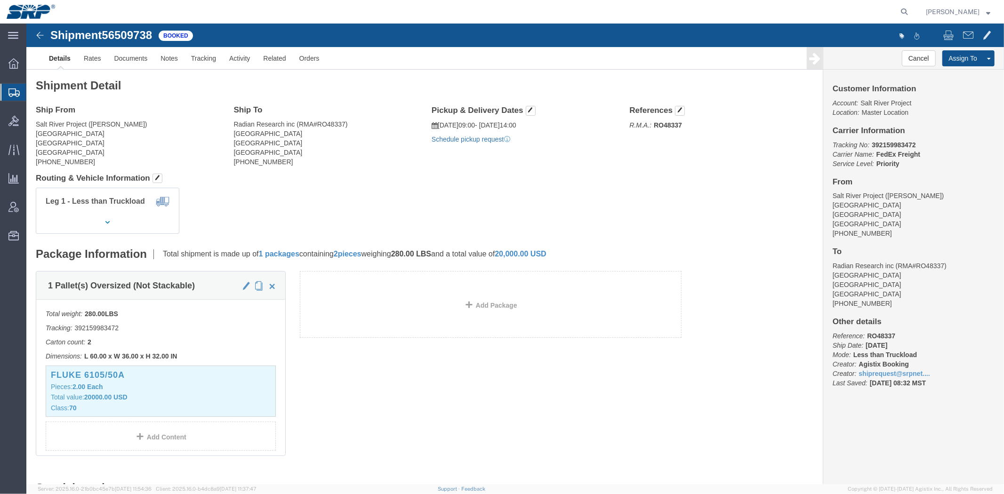
click link "Schedule pickup request"
click at [0, 0] on span "Shipment Manager" at bounding box center [0, 0] width 0 height 0
